Goal: Obtain resource: Obtain resource

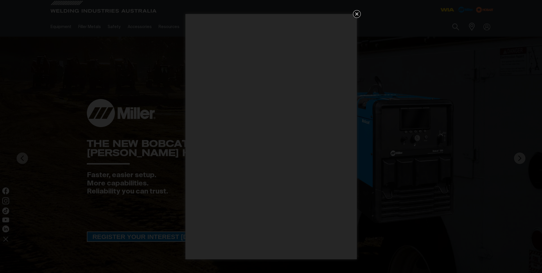
click at [448, 10] on div "Get 5 WIA Welding Guides Free!" at bounding box center [271, 136] width 542 height 273
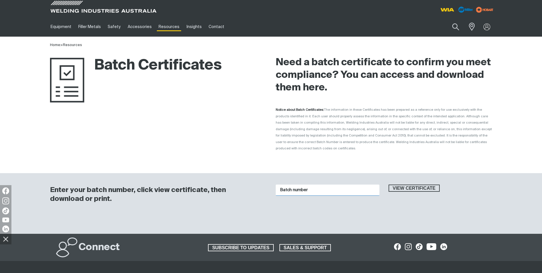
click at [316, 184] on input "Batch number" at bounding box center [328, 189] width 104 height 11
click at [389, 184] on button "View certificate" at bounding box center [414, 187] width 51 height 7
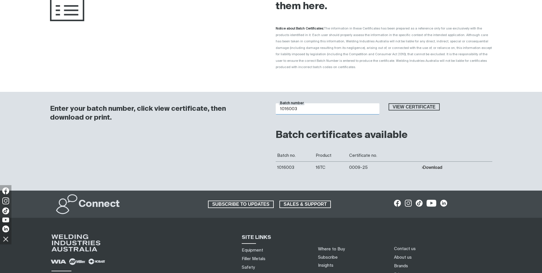
scroll to position [86, 0]
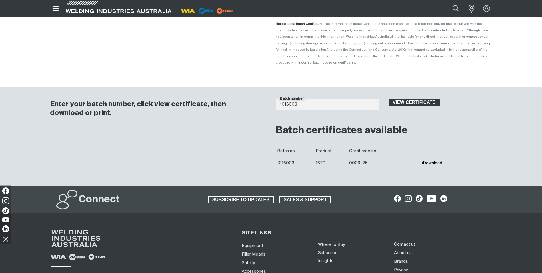
click at [408, 99] on span "View certificate" at bounding box center [414, 102] width 50 height 7
click at [409, 99] on span "View certificate" at bounding box center [414, 102] width 50 height 7
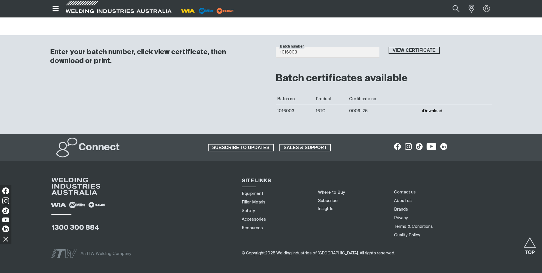
scroll to position [103, 0]
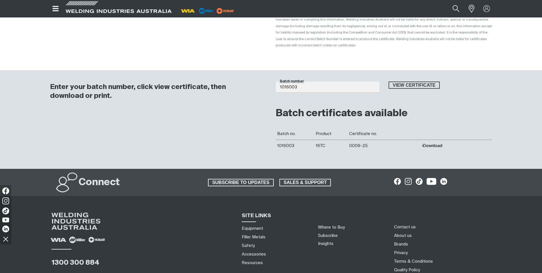
click at [432, 143] on button "Download" at bounding box center [432, 145] width 21 height 5
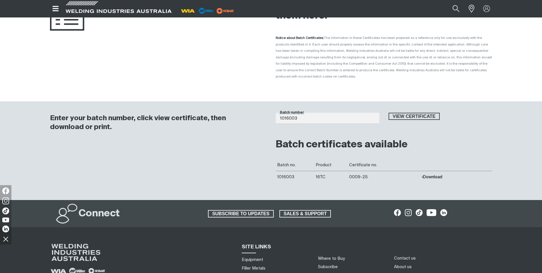
scroll to position [0, 0]
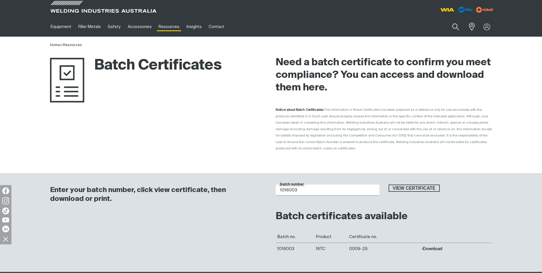
drag, startPoint x: 300, startPoint y: 182, endPoint x: 262, endPoint y: 184, distance: 38.4
click at [262, 184] on div "Enter your batch number, click view certificate, then download or print. Batch …" at bounding box center [271, 222] width 457 height 99
click at [431, 246] on button "Download" at bounding box center [432, 248] width 21 height 5
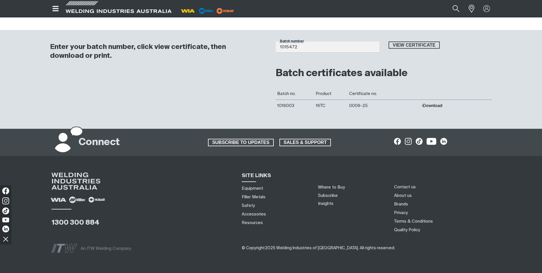
scroll to position [29, 0]
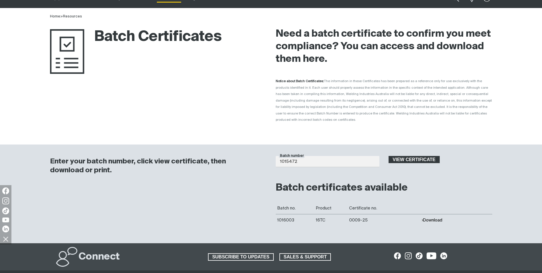
click at [415, 156] on span "View certificate" at bounding box center [414, 159] width 50 height 7
click at [434, 218] on button "Download" at bounding box center [432, 220] width 21 height 5
drag, startPoint x: 311, startPoint y: 158, endPoint x: 254, endPoint y: 163, distance: 57.4
click at [254, 163] on div "Enter your batch number, click view certificate, then download or print. Batch …" at bounding box center [271, 193] width 457 height 99
type input "1013390"
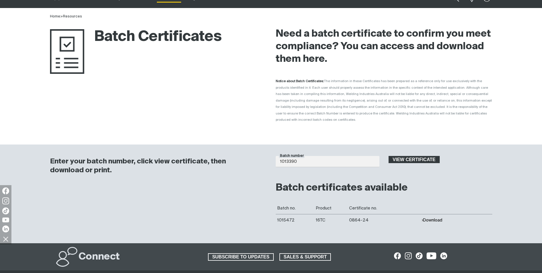
click at [394, 156] on span "View certificate" at bounding box center [414, 159] width 50 height 7
click at [433, 218] on button "Download" at bounding box center [432, 220] width 21 height 5
